Goal: Transaction & Acquisition: Purchase product/service

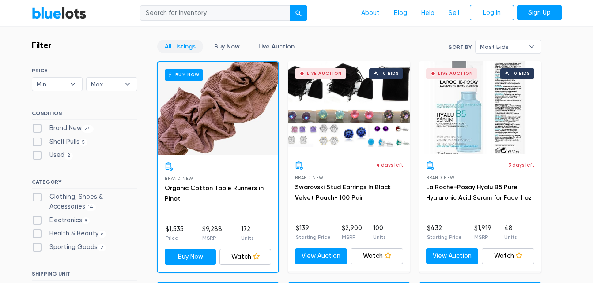
scroll to position [240, 0]
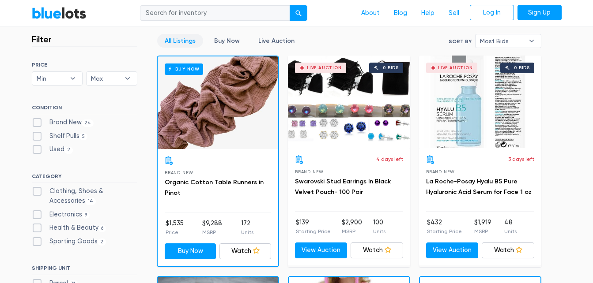
click at [39, 194] on label "Clothing, Shoes & Accessories 14" at bounding box center [84, 196] width 105 height 19
click at [38, 192] on Accessories"] "Clothing, Shoes & Accessories 14" at bounding box center [35, 190] width 6 height 6
checkbox Accessories"] "true"
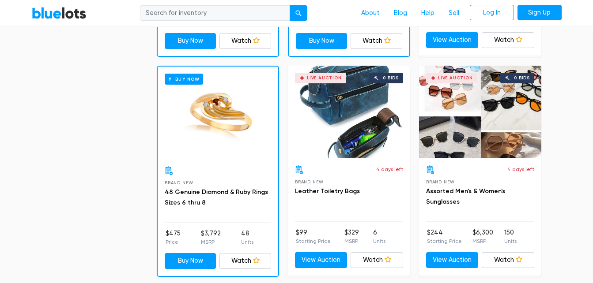
scroll to position [674, 0]
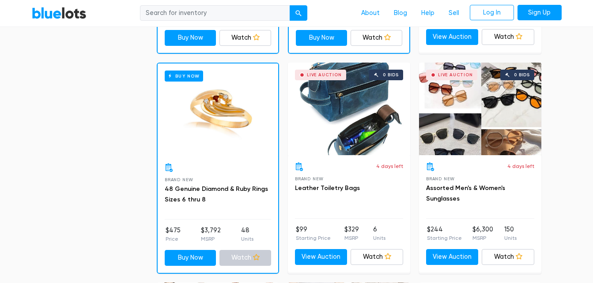
click at [241, 255] on link "Watch" at bounding box center [245, 258] width 52 height 16
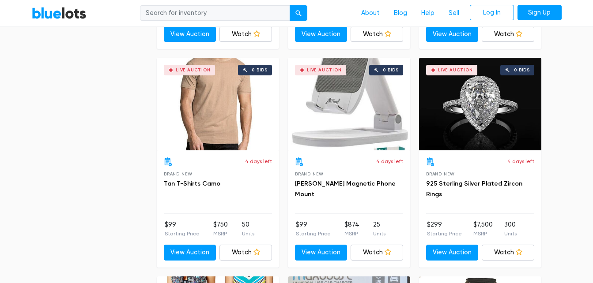
scroll to position [2419, 0]
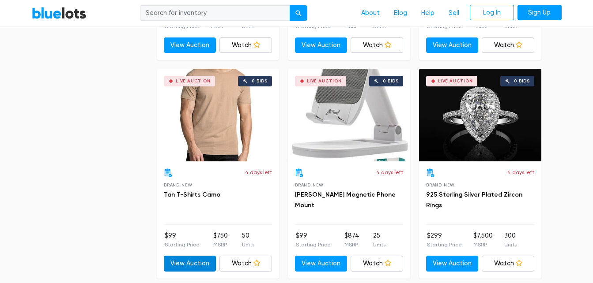
click at [192, 260] on link "View Auction" at bounding box center [190, 264] width 53 height 16
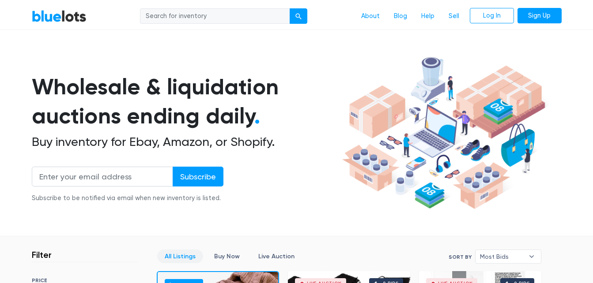
scroll to position [0, 0]
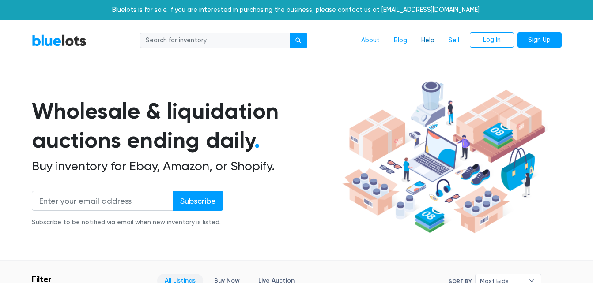
click at [435, 41] on link "Help" at bounding box center [427, 40] width 27 height 17
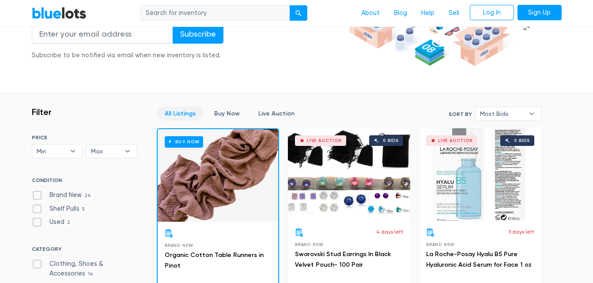
scroll to position [190, 0]
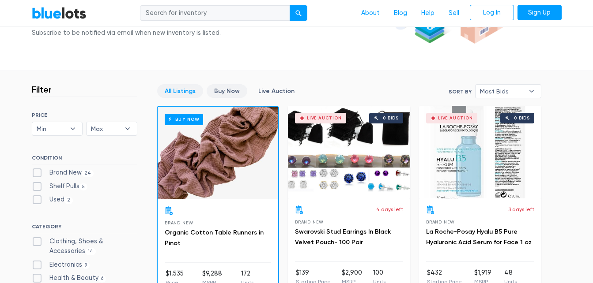
click at [224, 92] on link "Buy Now" at bounding box center [227, 91] width 41 height 14
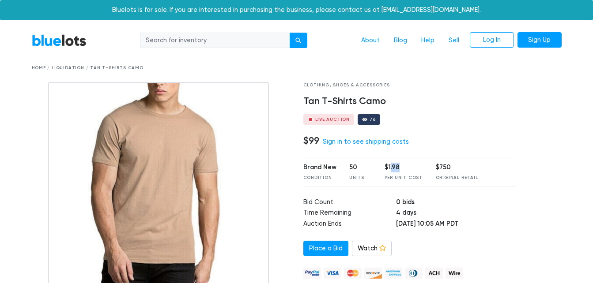
drag, startPoint x: 387, startPoint y: 165, endPoint x: 413, endPoint y: 171, distance: 26.2
click at [413, 171] on div "$1.98" at bounding box center [403, 168] width 38 height 10
drag, startPoint x: 413, startPoint y: 171, endPoint x: 428, endPoint y: 190, distance: 23.8
click at [428, 190] on div "Clothing, Shoes & Accessories Tan T-Shirts Camo Live Auction 76 $99 Sign in to …" at bounding box center [410, 215] width 226 height 266
click at [72, 65] on div "Home / Liquidation / Tan T-Shirts Camo" at bounding box center [297, 68] width 530 height 7
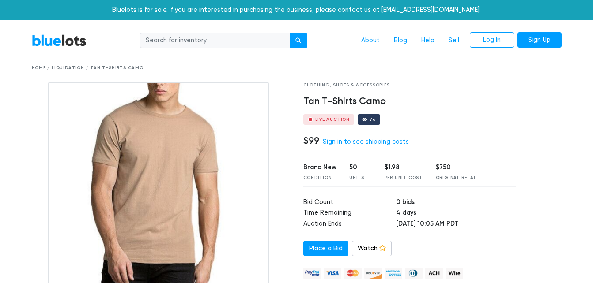
click at [71, 67] on div "Home / Liquidation / Tan T-Shirts Camo" at bounding box center [297, 68] width 530 height 7
click at [329, 250] on link "Place a Bid" at bounding box center [325, 249] width 45 height 16
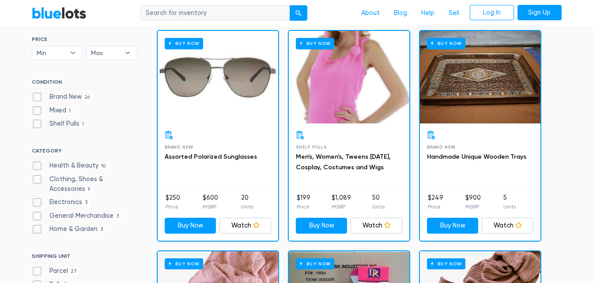
scroll to position [166, 0]
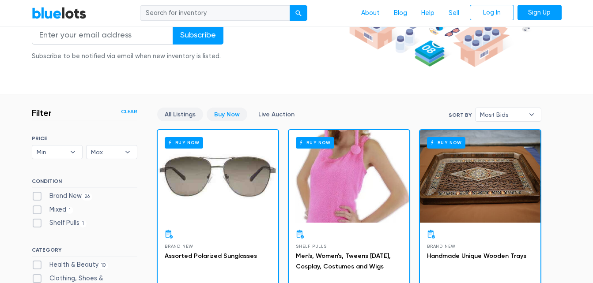
click at [183, 112] on link "All Listings" at bounding box center [180, 115] width 46 height 14
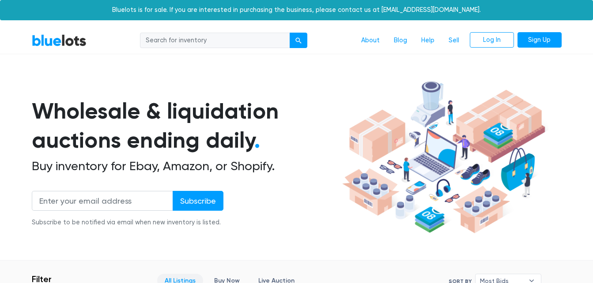
scroll to position [237, 0]
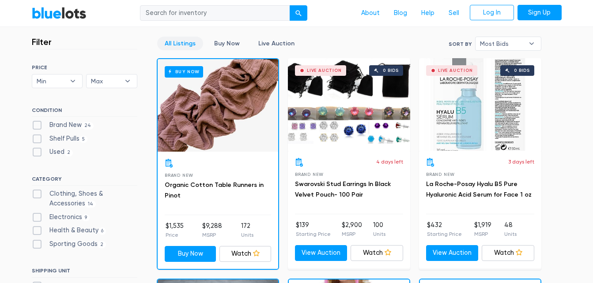
click at [38, 123] on label "Brand New 24" at bounding box center [63, 125] width 62 height 10
click at [38, 123] on New"] "Brand New 24" at bounding box center [35, 123] width 6 height 6
checkbox New"] "true"
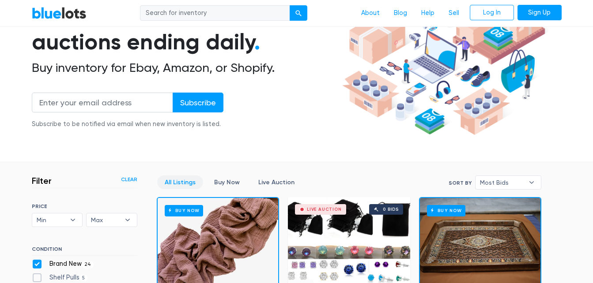
scroll to position [67, 0]
